Goal: Find specific page/section: Find specific page/section

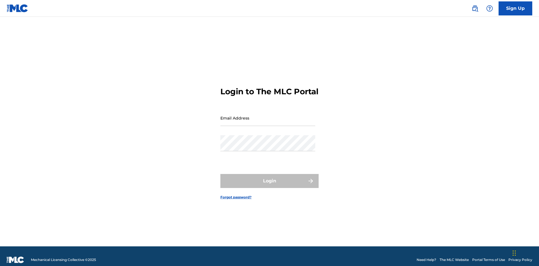
scroll to position [7, 0]
click at [268, 115] on input "Email Address" at bounding box center [268, 118] width 95 height 16
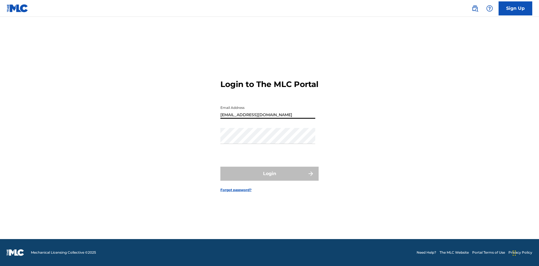
type input "Duke.McTesterson@gmail.com"
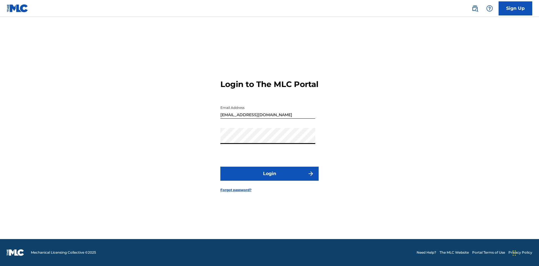
click at [270, 179] on button "Login" at bounding box center [270, 174] width 98 height 14
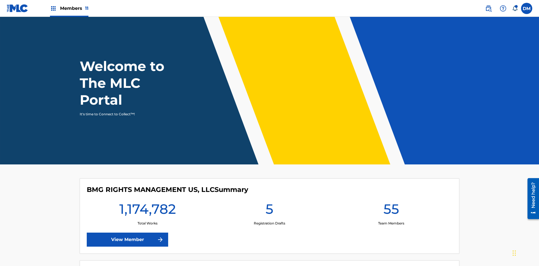
scroll to position [24, 0]
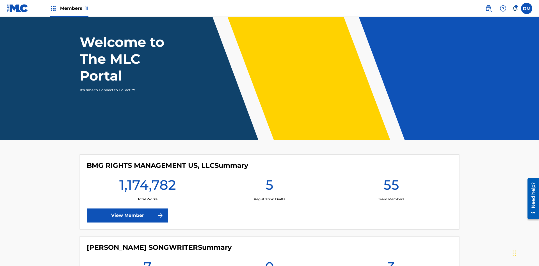
click at [69, 8] on span "Members 11" at bounding box center [74, 8] width 28 height 6
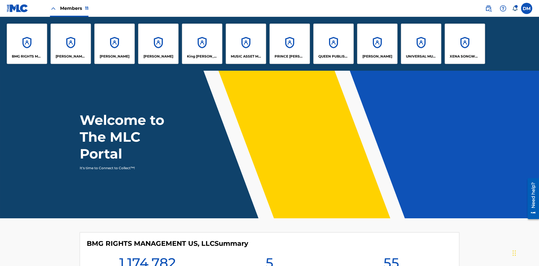
scroll to position [0, 0]
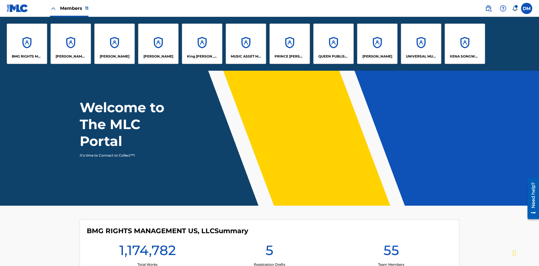
click at [421, 56] on p "UNIVERSAL MUSIC PUB GROUP" at bounding box center [421, 56] width 31 height 5
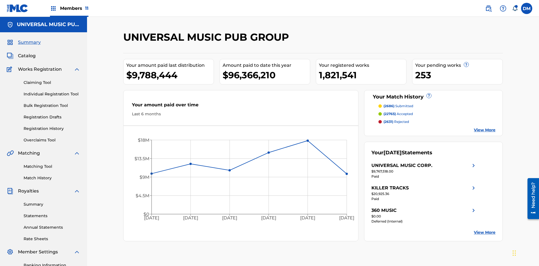
click at [27, 53] on span "Catalog" at bounding box center [27, 56] width 18 height 7
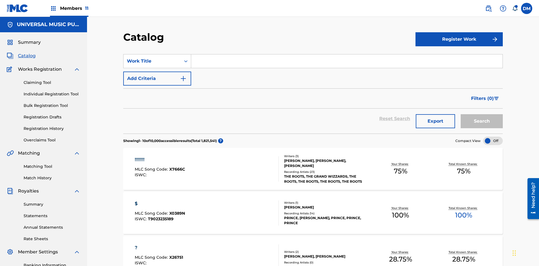
scroll to position [62, 0]
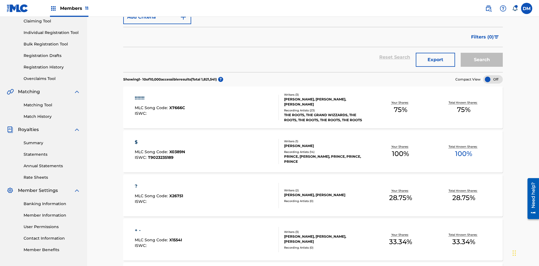
click at [483, 37] on span "Filters ( 0 )" at bounding box center [482, 37] width 23 height 7
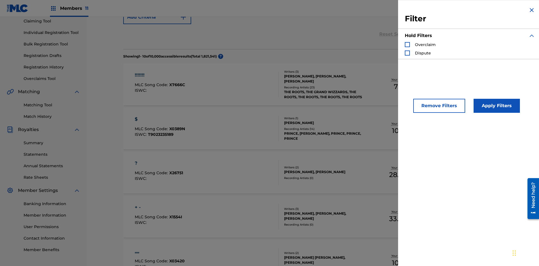
click at [408, 45] on div "Search Form" at bounding box center [407, 44] width 5 height 5
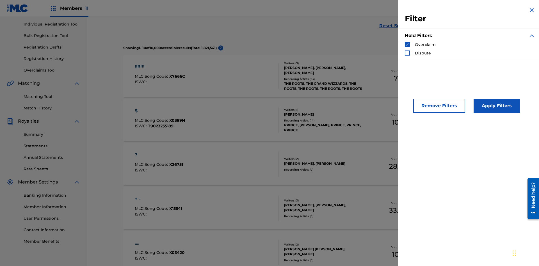
click at [496, 106] on button "Apply Filters" at bounding box center [497, 106] width 46 height 14
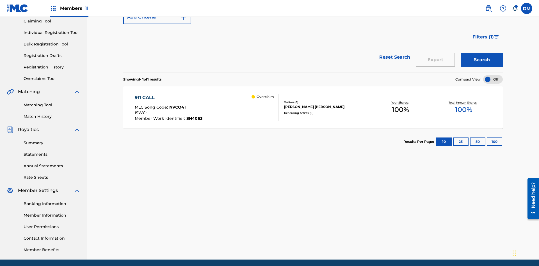
click at [483, 37] on span "Filters ( 1 )" at bounding box center [483, 37] width 21 height 7
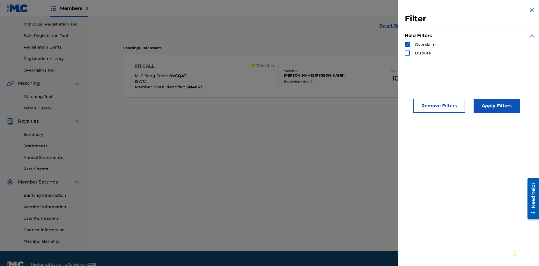
click at [408, 45] on img "Search Form" at bounding box center [408, 45] width 4 height 4
click at [408, 53] on div "Search Form" at bounding box center [407, 53] width 5 height 5
